Goal: Information Seeking & Learning: Learn about a topic

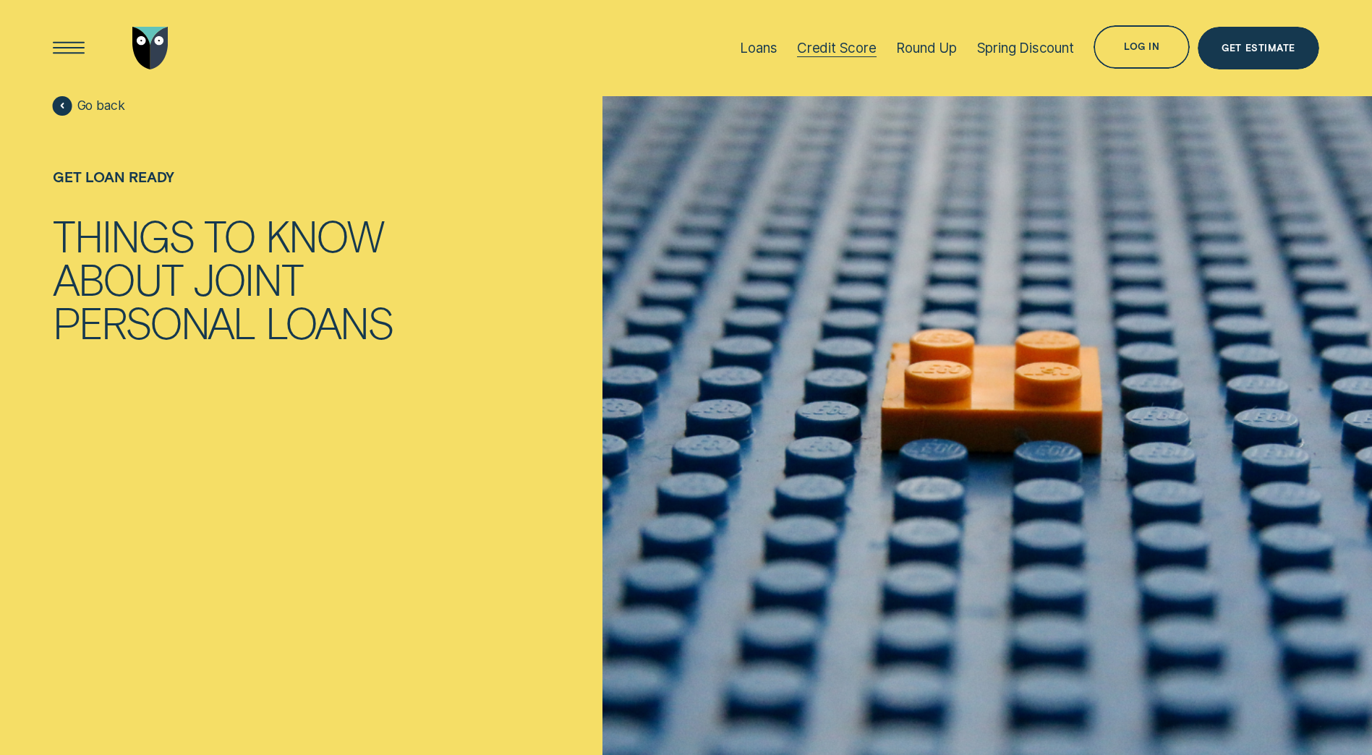
click at [816, 48] on div "Credit Score" at bounding box center [837, 48] width 80 height 17
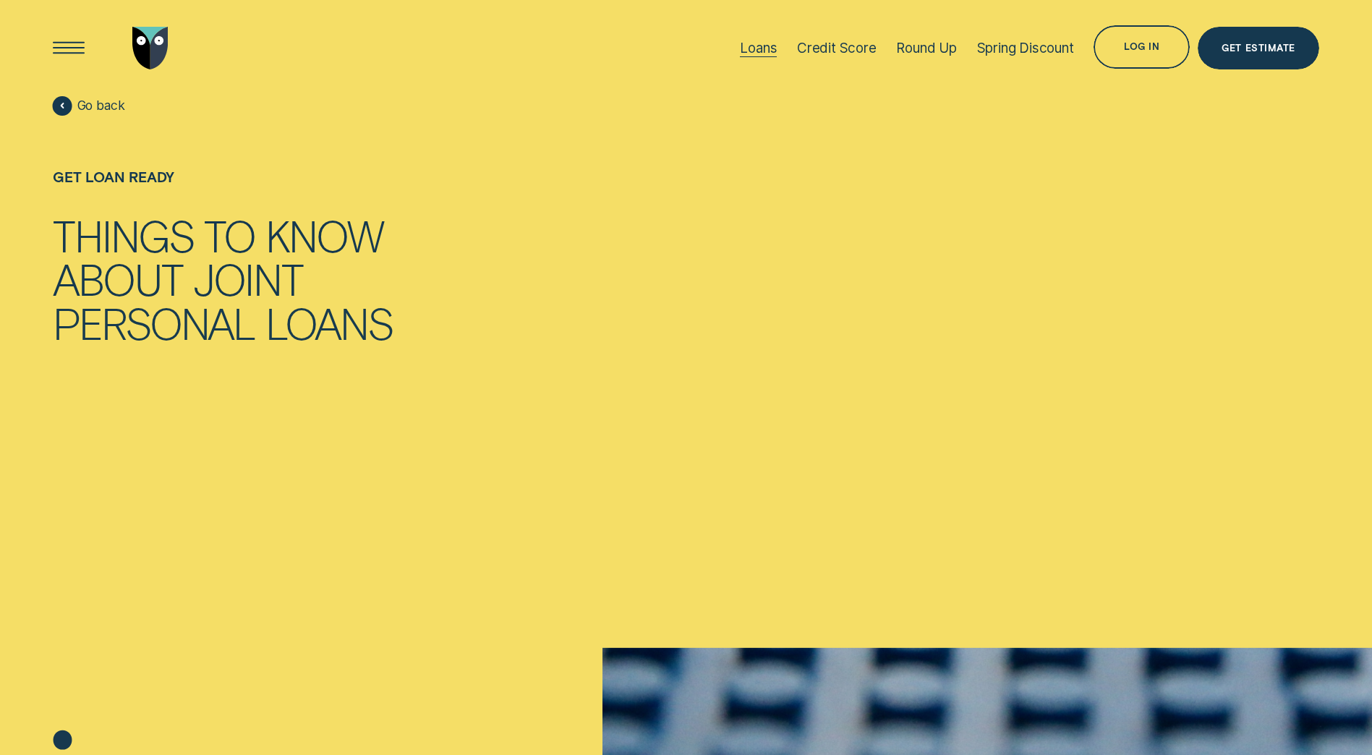
click at [763, 40] on div "Loans" at bounding box center [758, 48] width 37 height 17
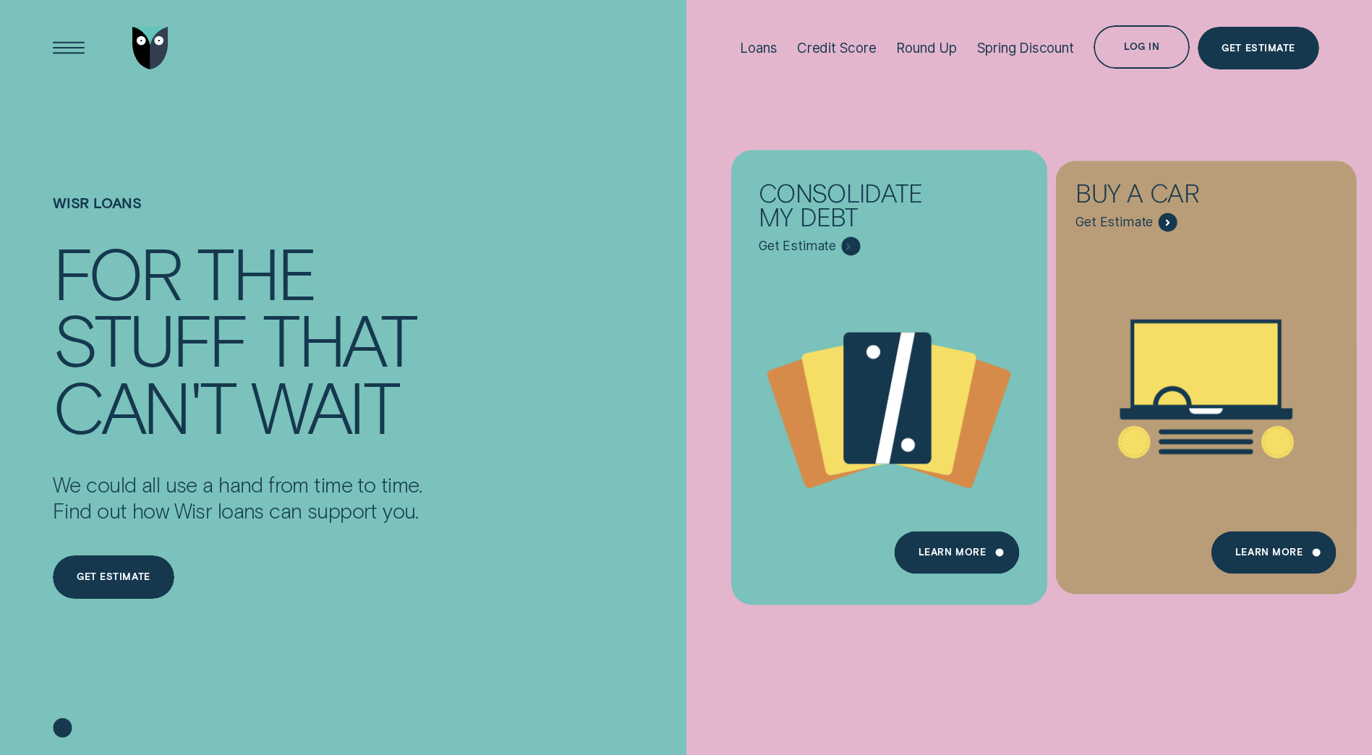
click at [892, 411] on icon "Consolidate my debt - Learn more" at bounding box center [896, 399] width 40 height 132
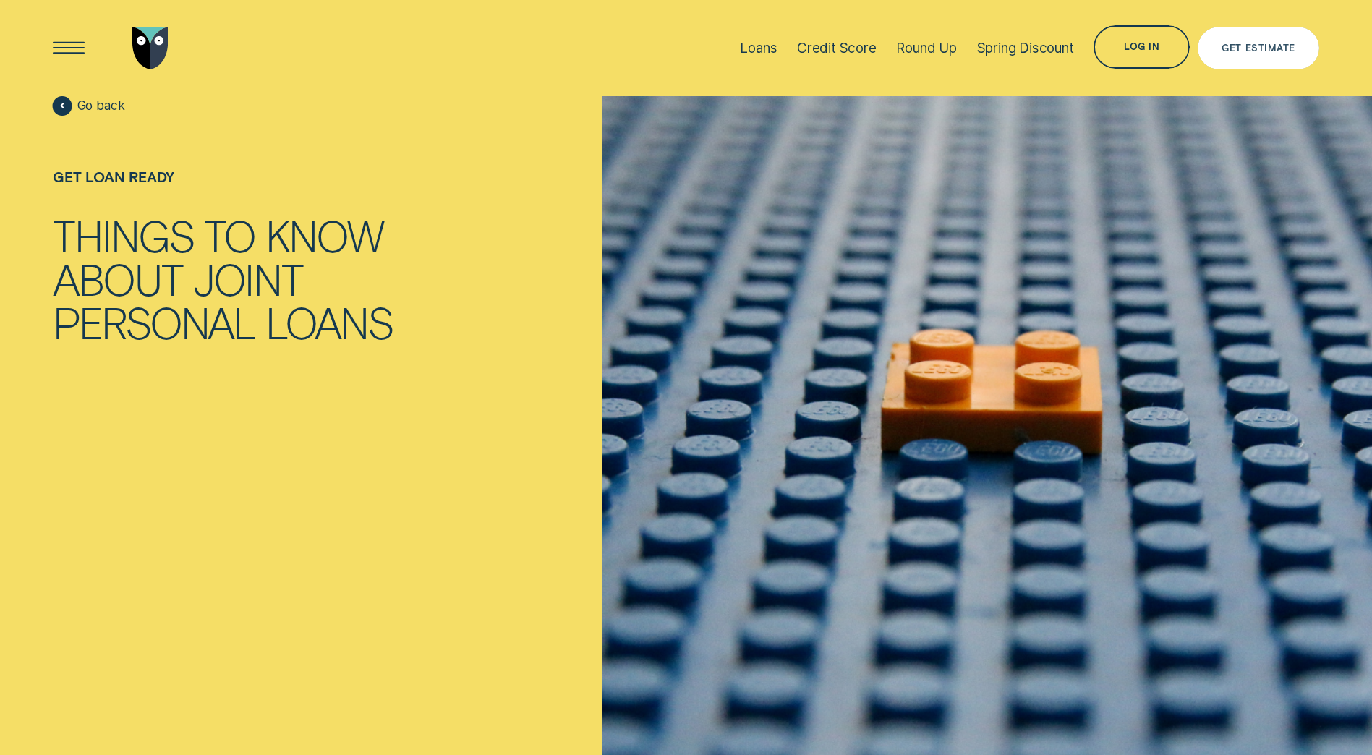
click at [1273, 44] on div "Get Estimate" at bounding box center [1257, 48] width 73 height 9
click at [752, 54] on div "Loans" at bounding box center [758, 48] width 37 height 17
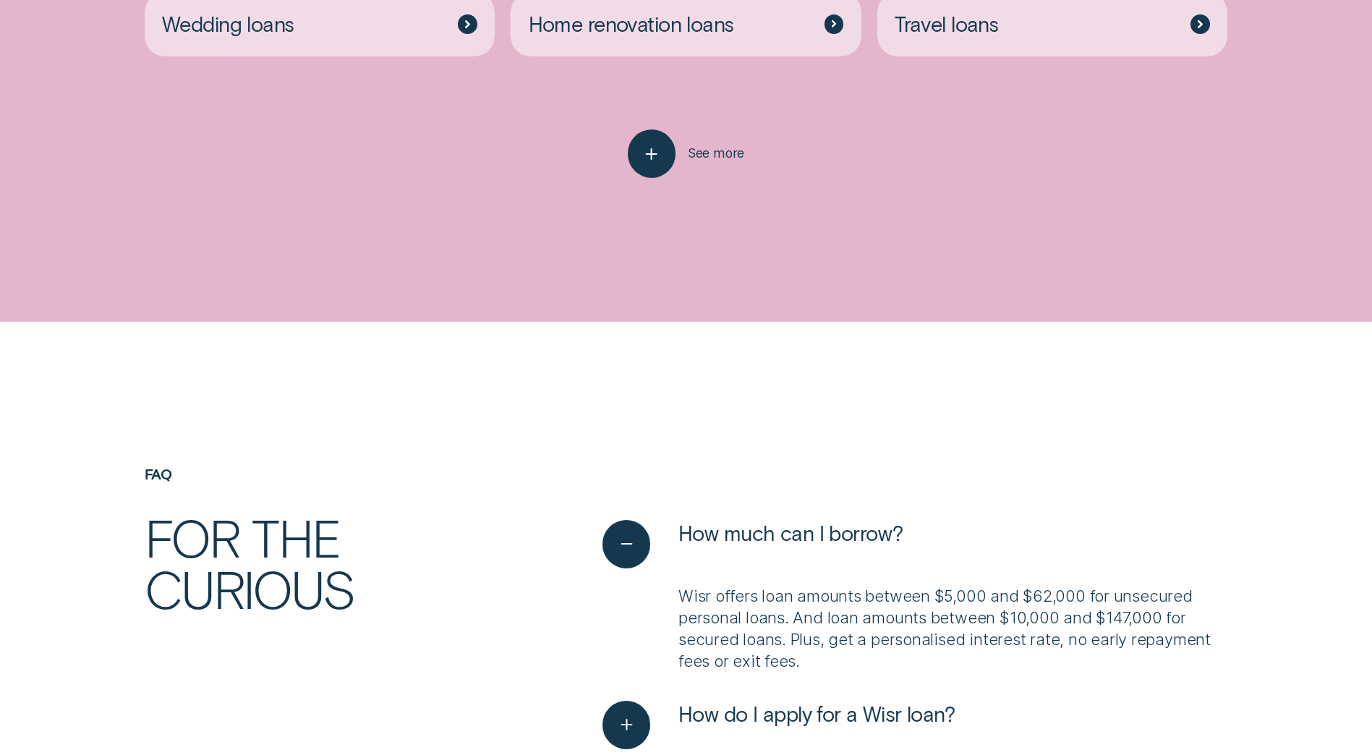
scroll to position [3832, 0]
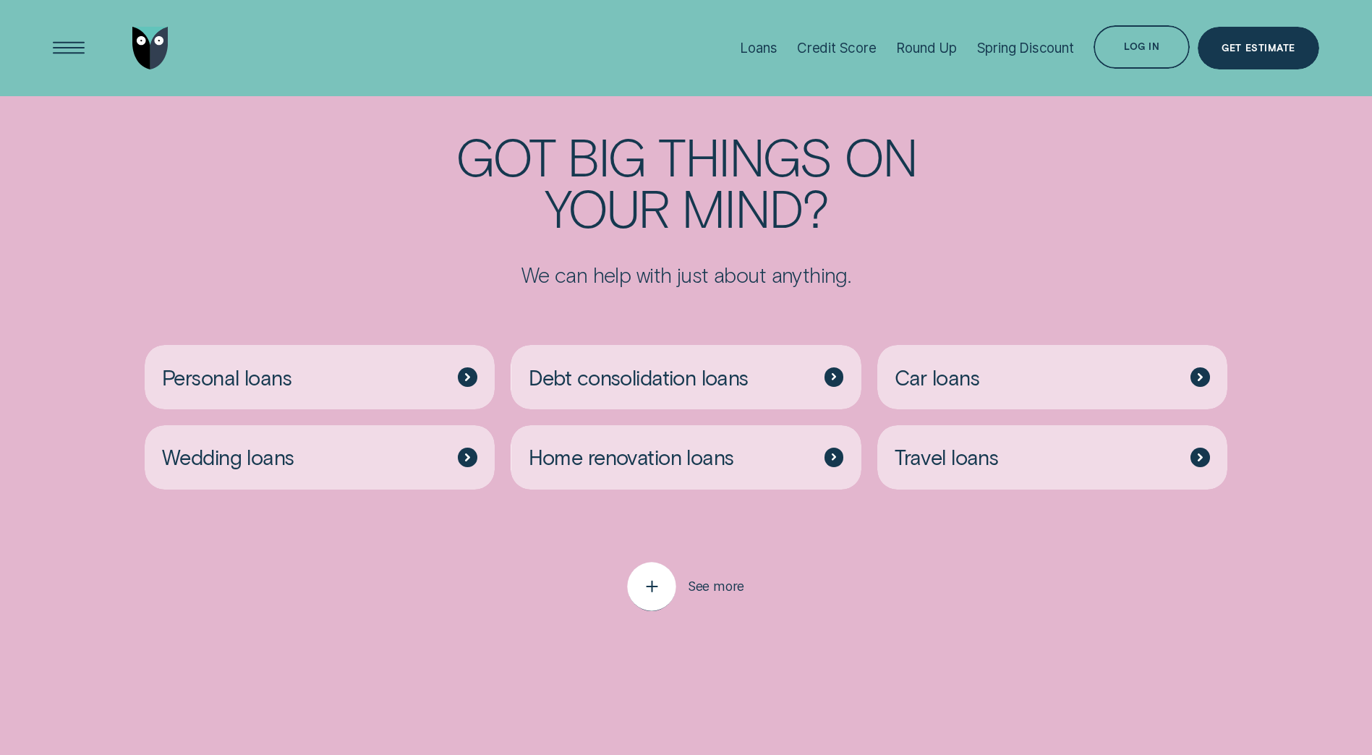
click at [645, 576] on icon "button" at bounding box center [651, 587] width 25 height 22
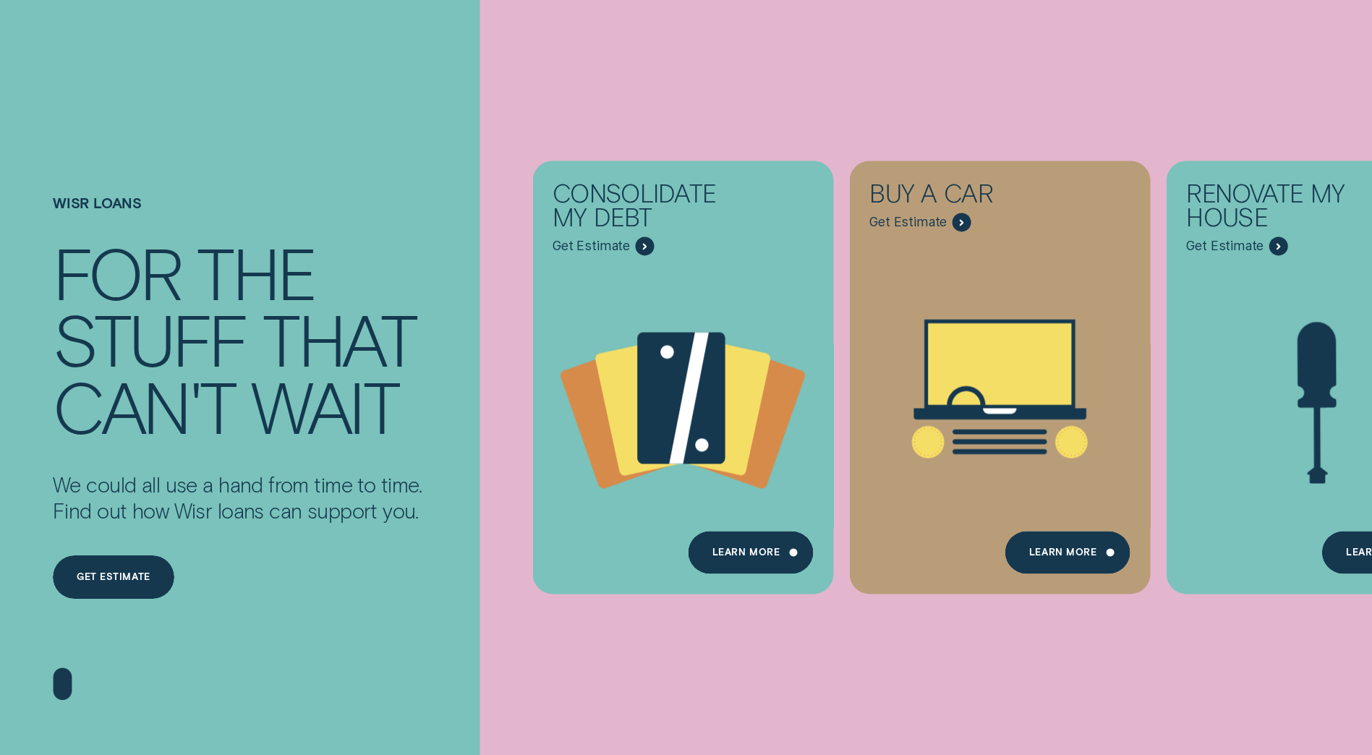
scroll to position [0, 0]
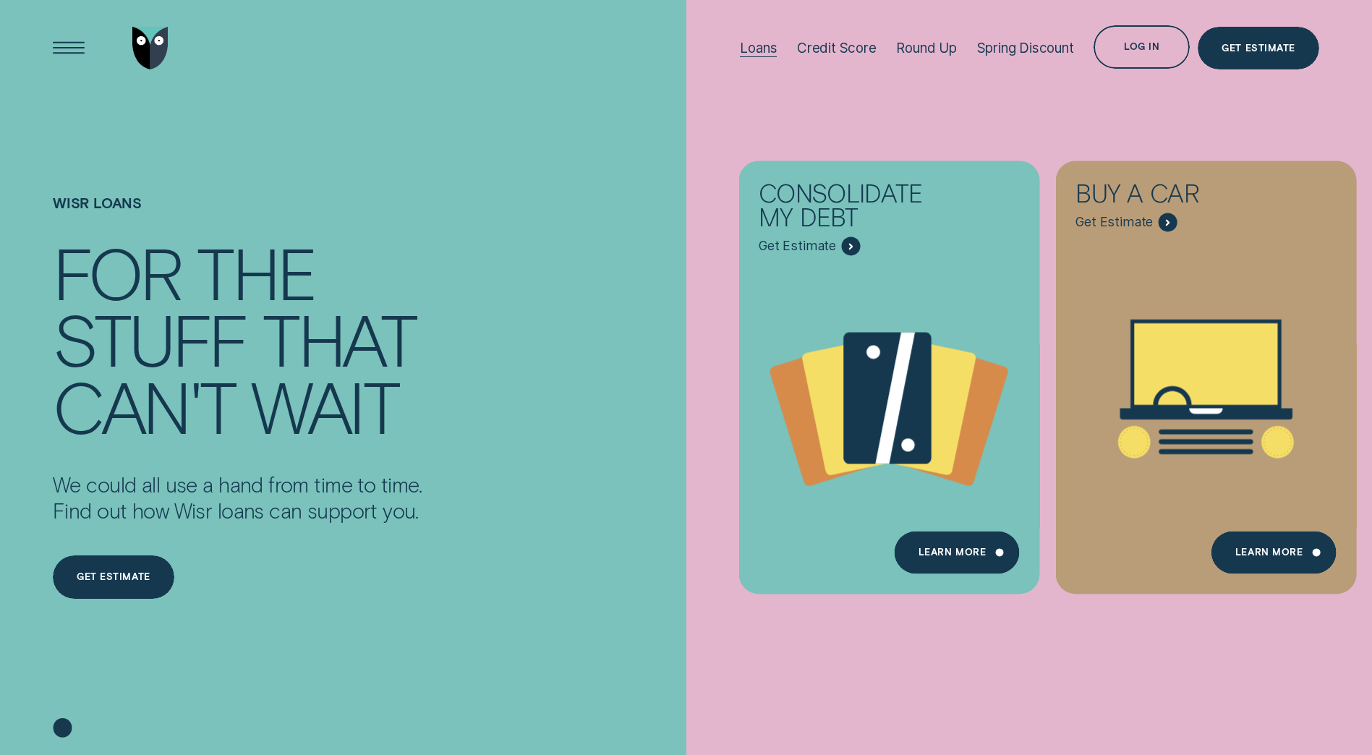
click at [772, 48] on div "Loans" at bounding box center [758, 48] width 37 height 17
click at [943, 556] on div "Learn more" at bounding box center [951, 554] width 67 height 9
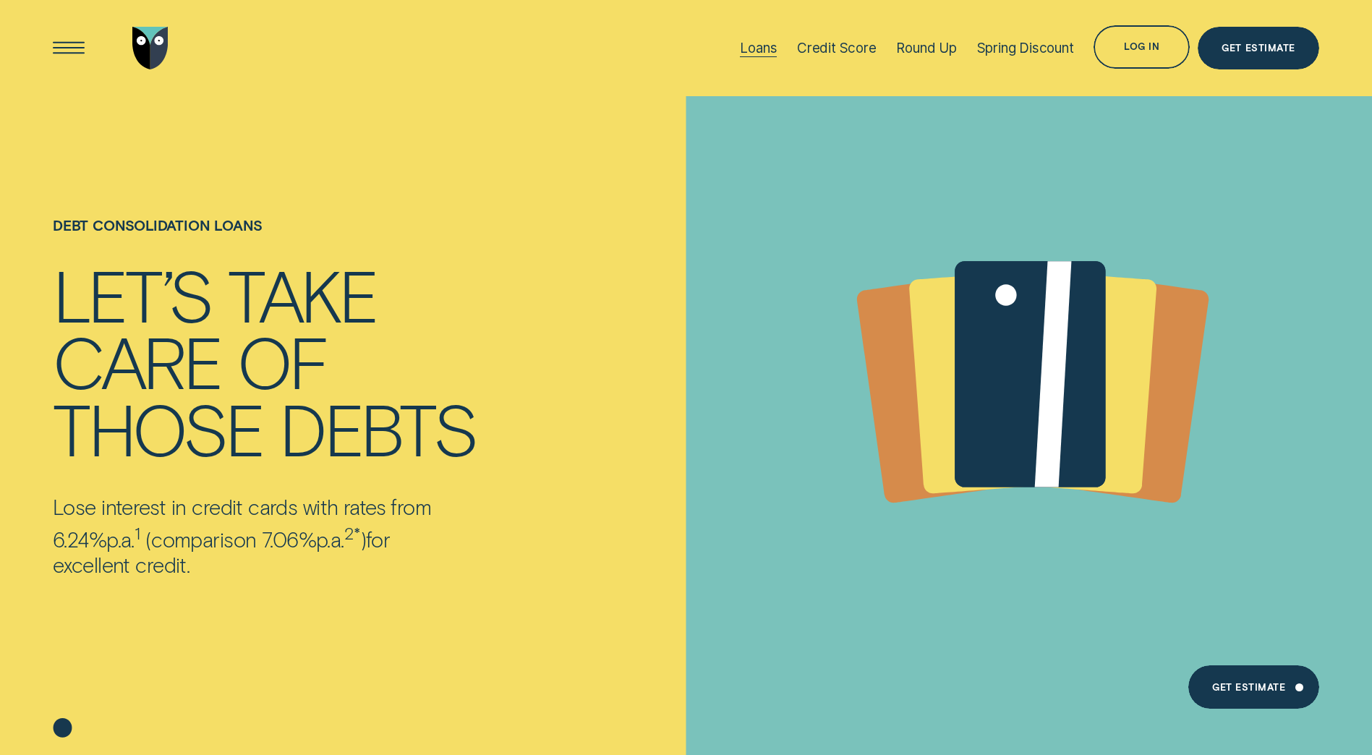
click at [763, 48] on div "Loans" at bounding box center [758, 48] width 37 height 17
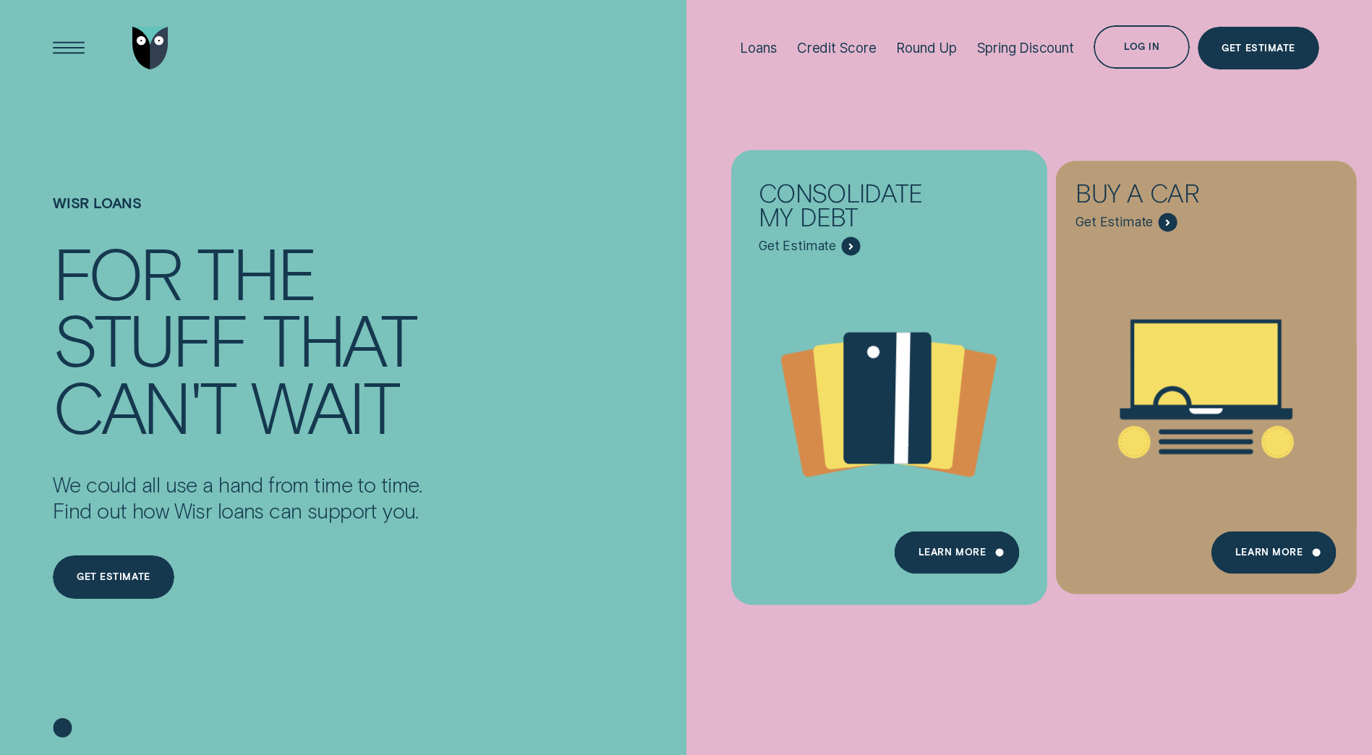
click at [885, 301] on icon "Consolidate my debt - Learn more" at bounding box center [888, 401] width 315 height 241
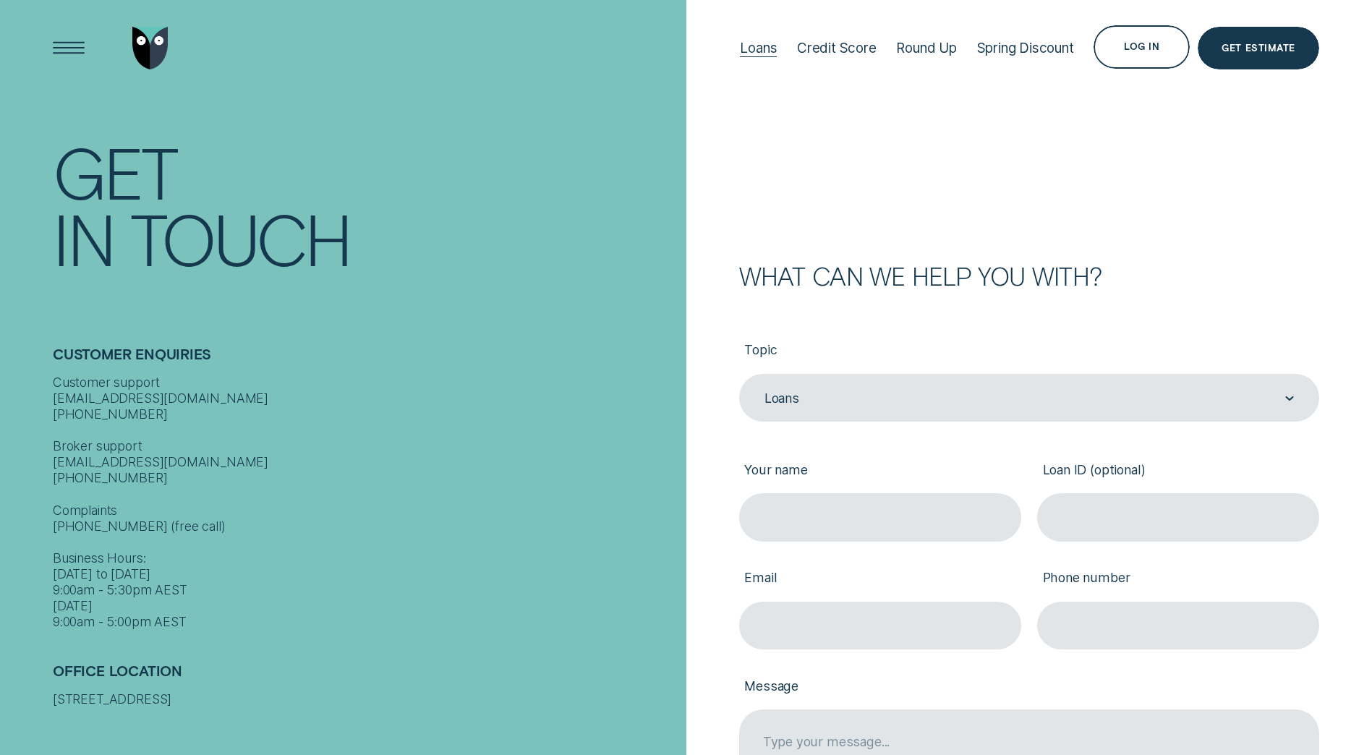
click at [760, 54] on div "Loans" at bounding box center [758, 48] width 37 height 17
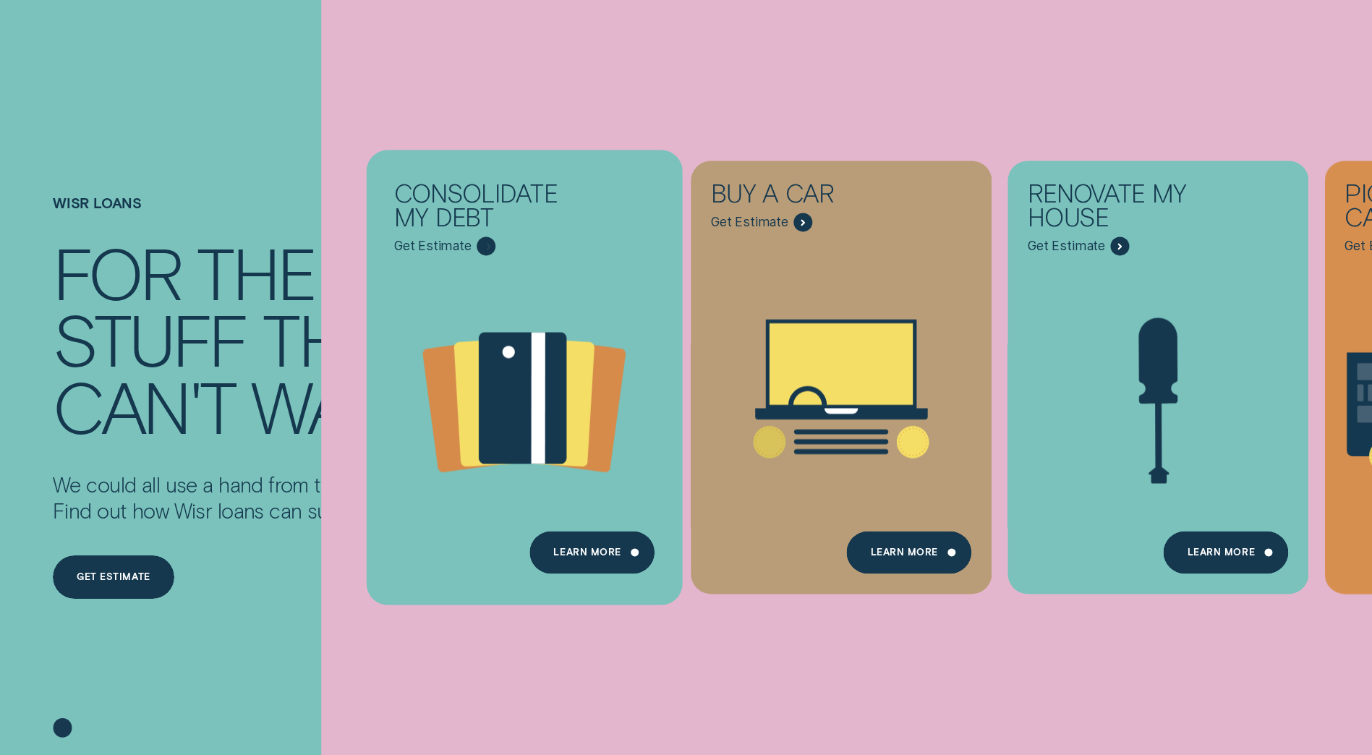
scroll to position [145, 0]
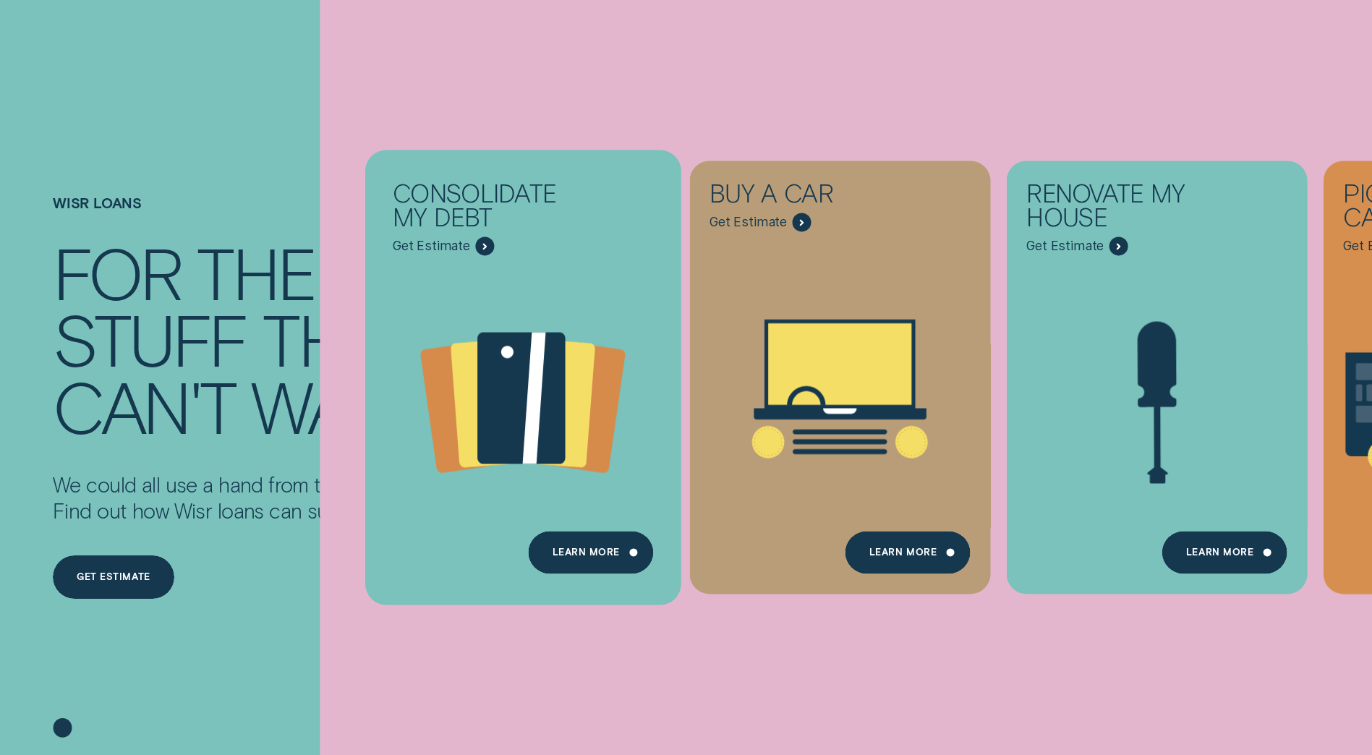
click at [523, 353] on icon "Consolidate my debt - Learn more" at bounding box center [521, 399] width 87 height 132
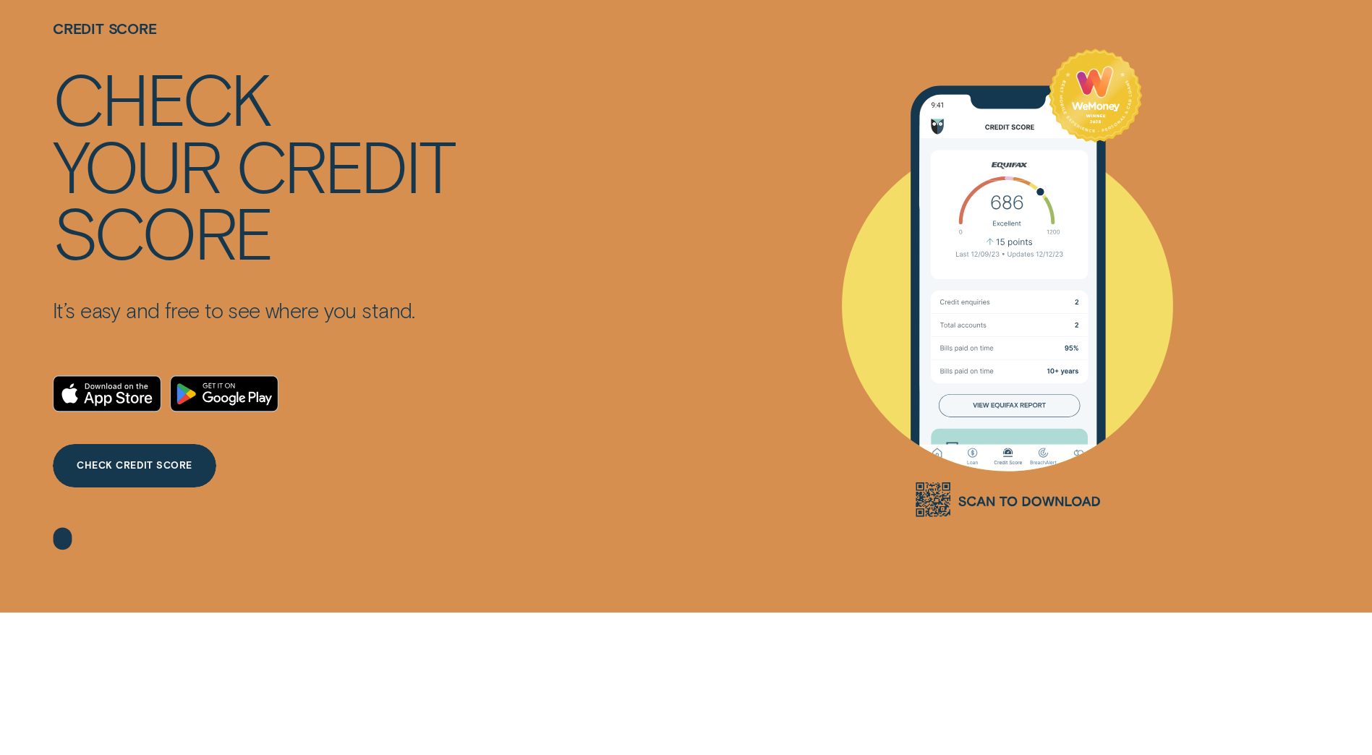
scroll to position [72, 0]
